Goal: Browse casually: Explore the website without a specific task or goal

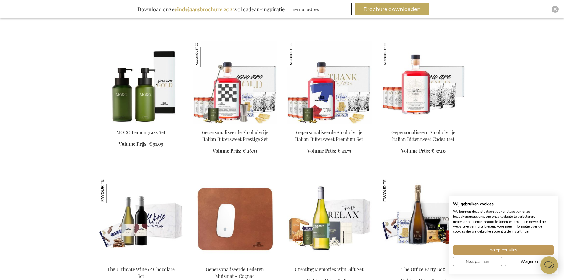
scroll to position [829, 0]
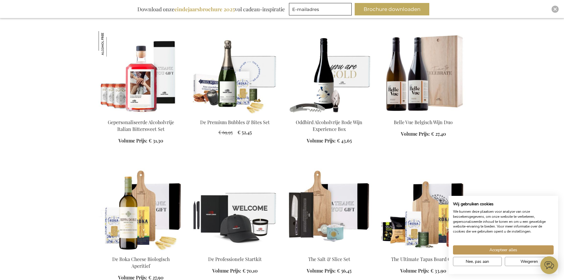
scroll to position [2310, 0]
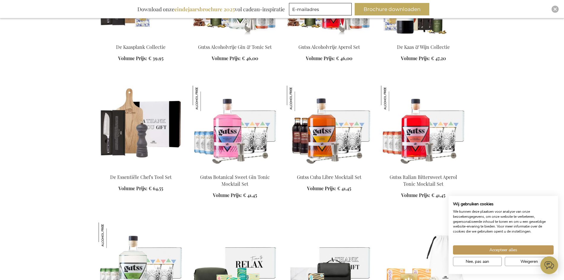
scroll to position [2666, 0]
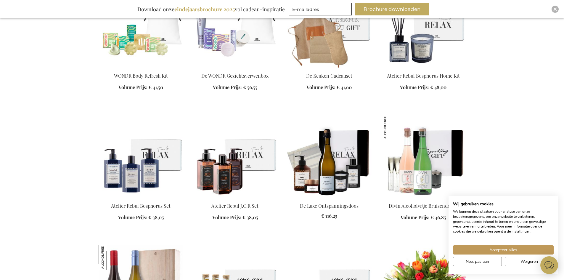
scroll to position [3021, 0]
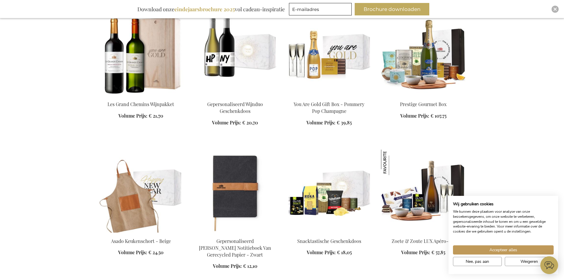
scroll to position [4058, 0]
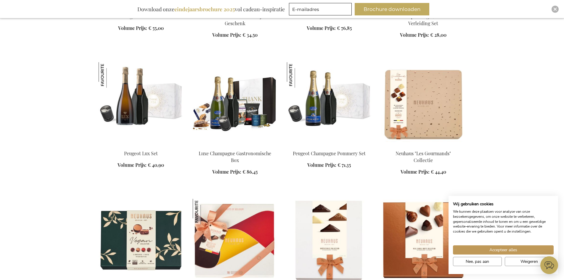
scroll to position [4768, 0]
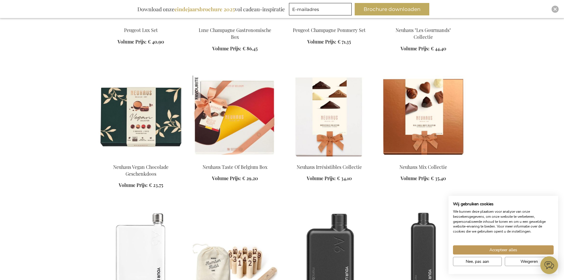
scroll to position [4946, 0]
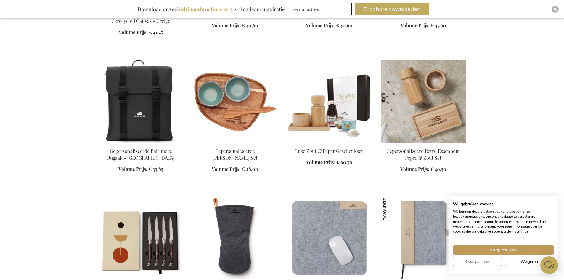
scroll to position [6072, 0]
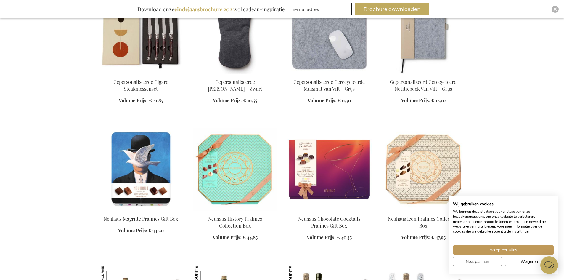
scroll to position [6308, 0]
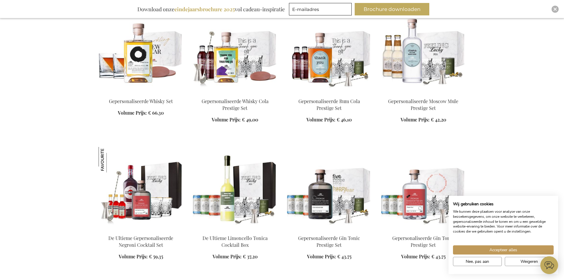
scroll to position [7079, 0]
